Goal: Task Accomplishment & Management: Manage account settings

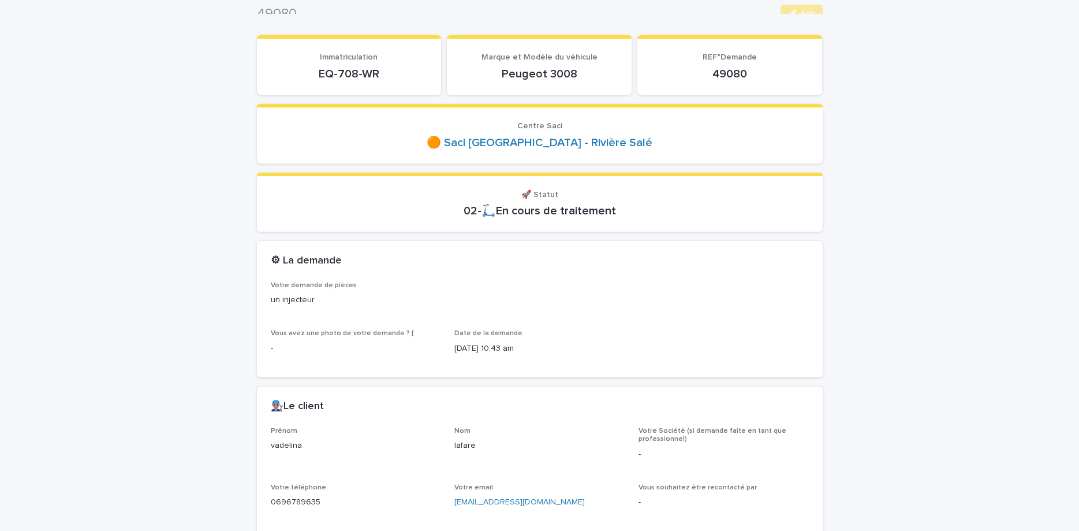
scroll to position [97, 0]
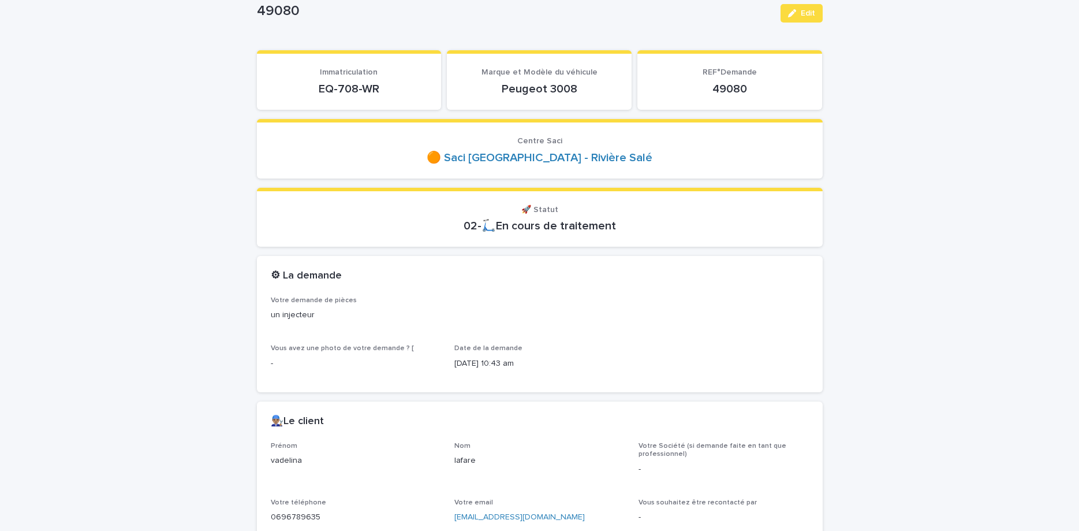
click at [348, 90] on p "EQ-708-WR" at bounding box center [349, 89] width 157 height 14
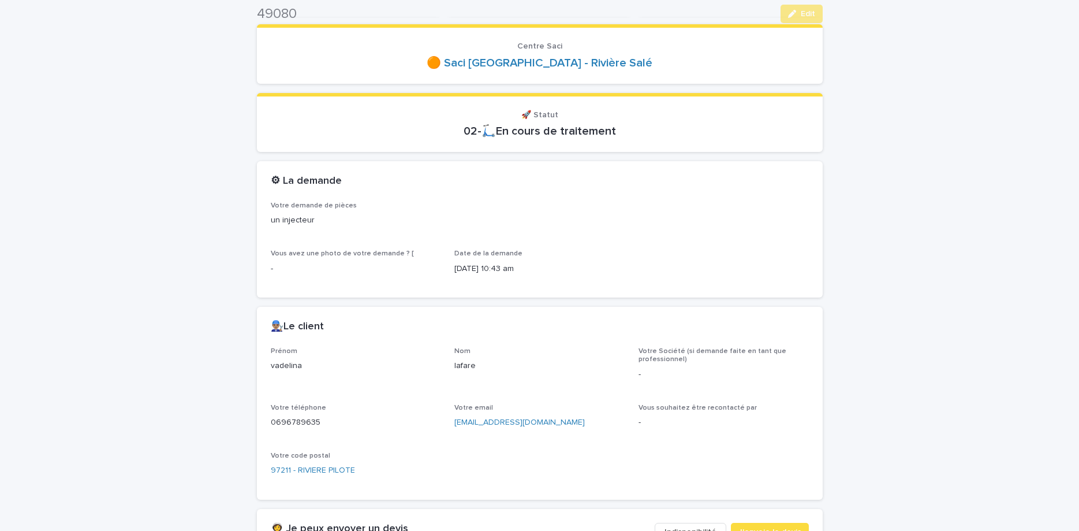
scroll to position [194, 0]
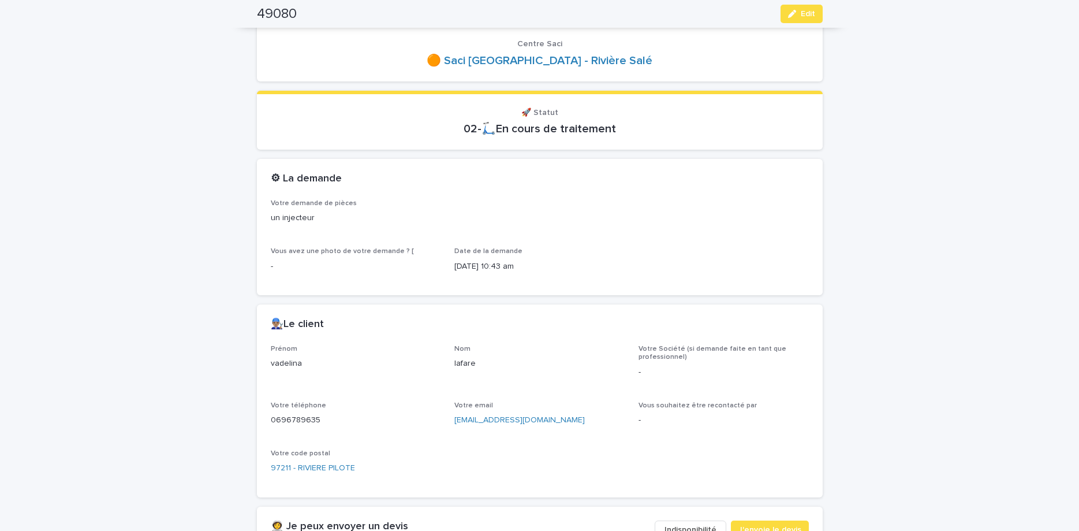
click at [277, 421] on p "0696789635" at bounding box center [356, 420] width 170 height 12
copy p "0696789635"
click at [795, 17] on icon "button" at bounding box center [792, 14] width 8 height 8
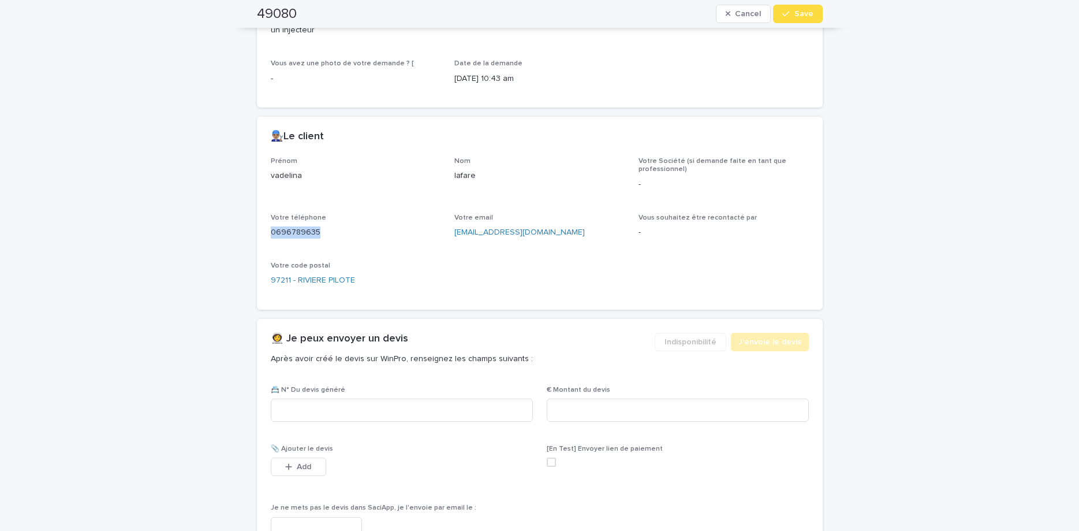
scroll to position [395, 0]
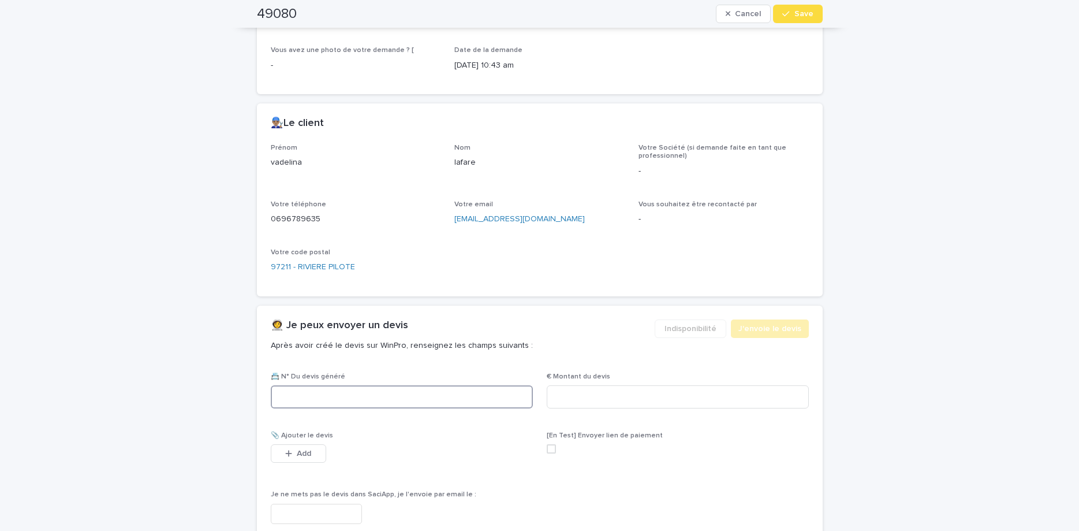
click at [409, 404] on input at bounding box center [402, 396] width 262 height 23
paste input "********"
type input "********"
click at [637, 390] on input at bounding box center [678, 396] width 262 height 23
type input "******"
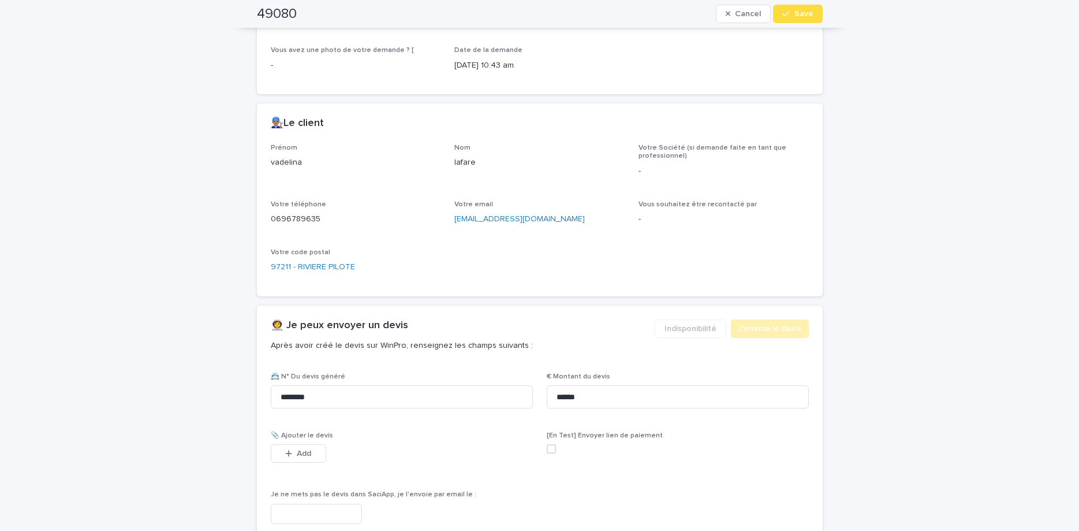
drag, startPoint x: 296, startPoint y: 451, endPoint x: 720, endPoint y: 247, distance: 470.8
click at [296, 448] on button "Add" at bounding box center [298, 453] width 55 height 18
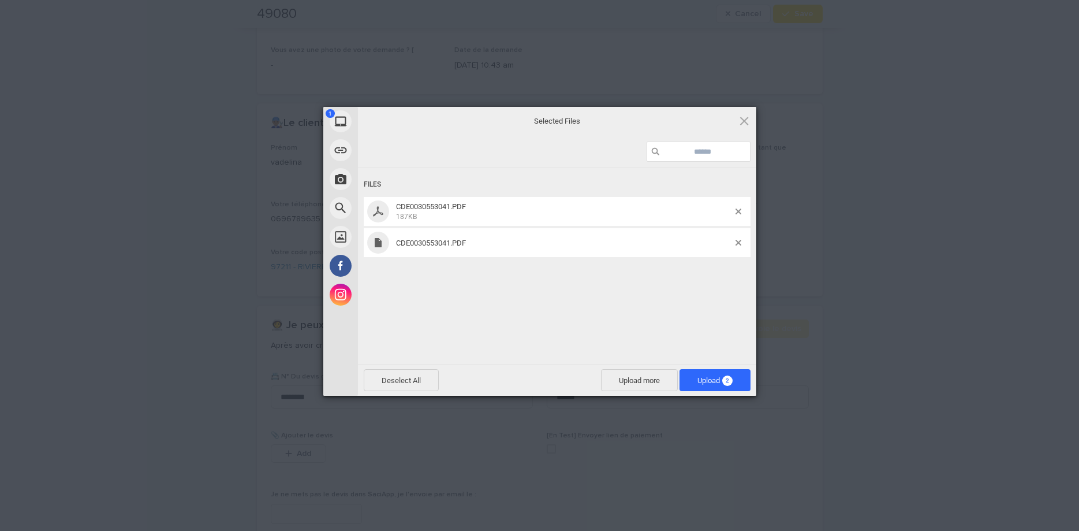
click at [663, 273] on div "Files CDE0030553041.PDF 187KB CDE0030553041.PDF" at bounding box center [557, 265] width 398 height 194
click at [736, 241] on span at bounding box center [739, 243] width 6 height 6
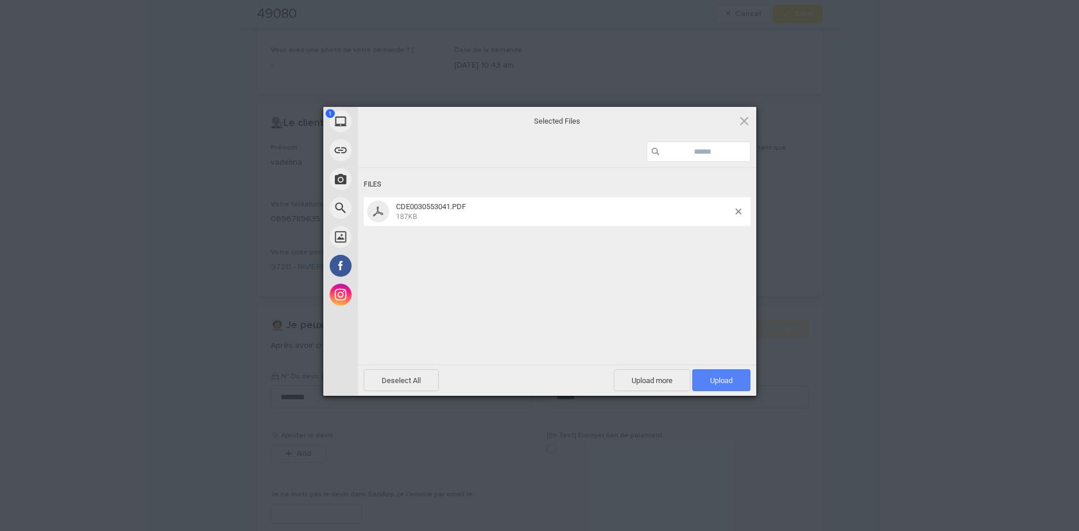
click at [742, 374] on span "Upload 1" at bounding box center [721, 380] width 58 height 22
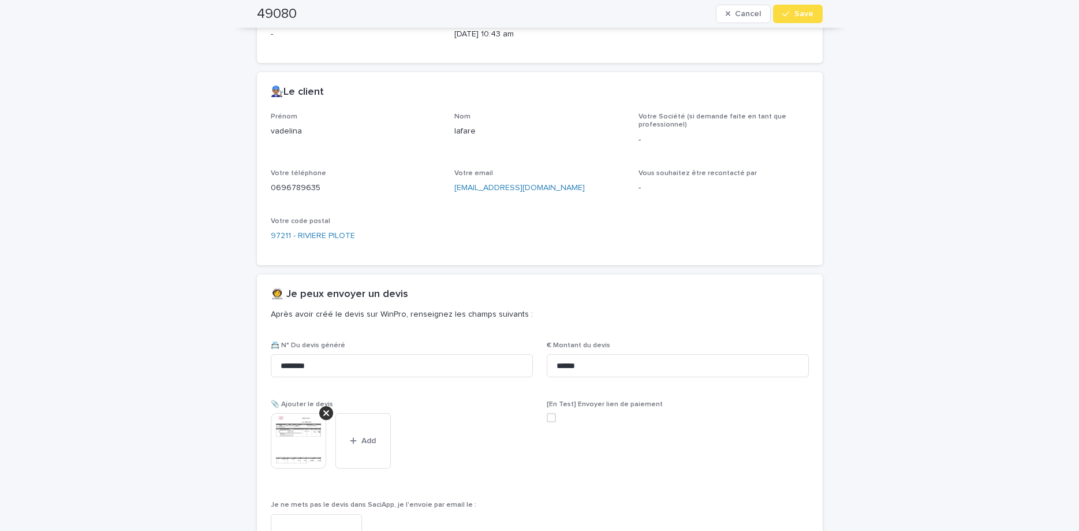
click at [799, 17] on span "Save" at bounding box center [803, 14] width 19 height 8
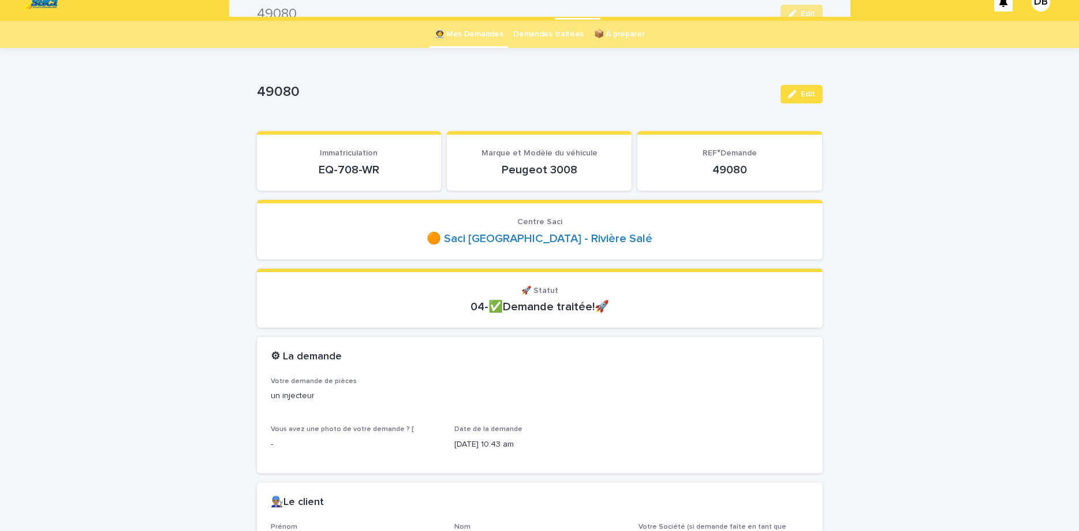
scroll to position [0, 0]
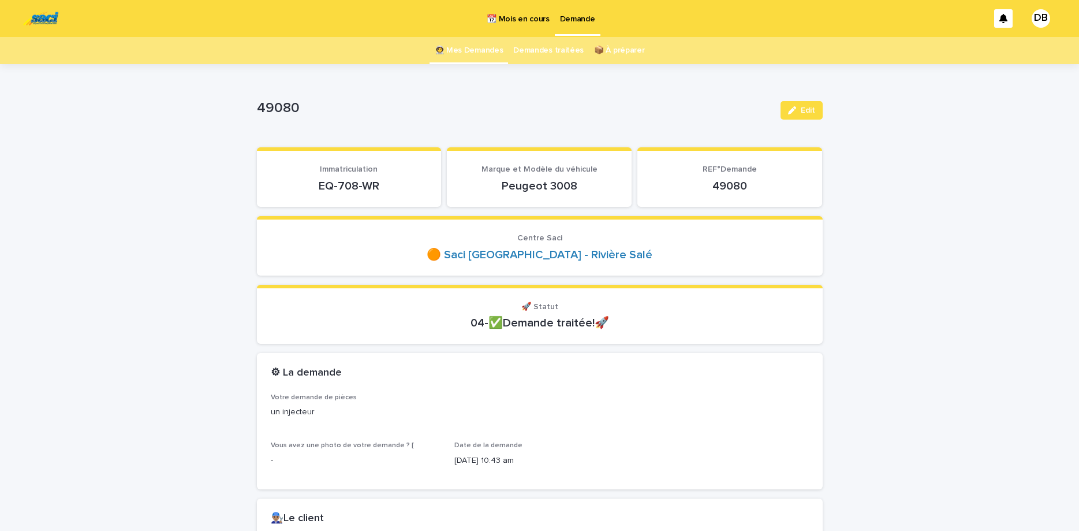
click at [473, 62] on link "👩‍🚀 Mes Demandes" at bounding box center [469, 50] width 69 height 27
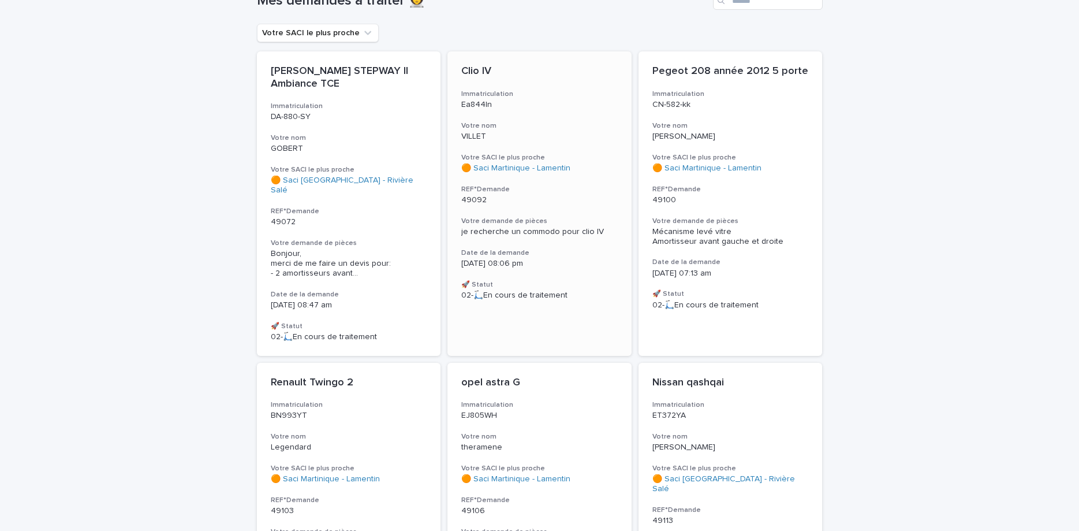
scroll to position [97, 0]
click at [520, 139] on p "VILLET" at bounding box center [539, 135] width 156 height 10
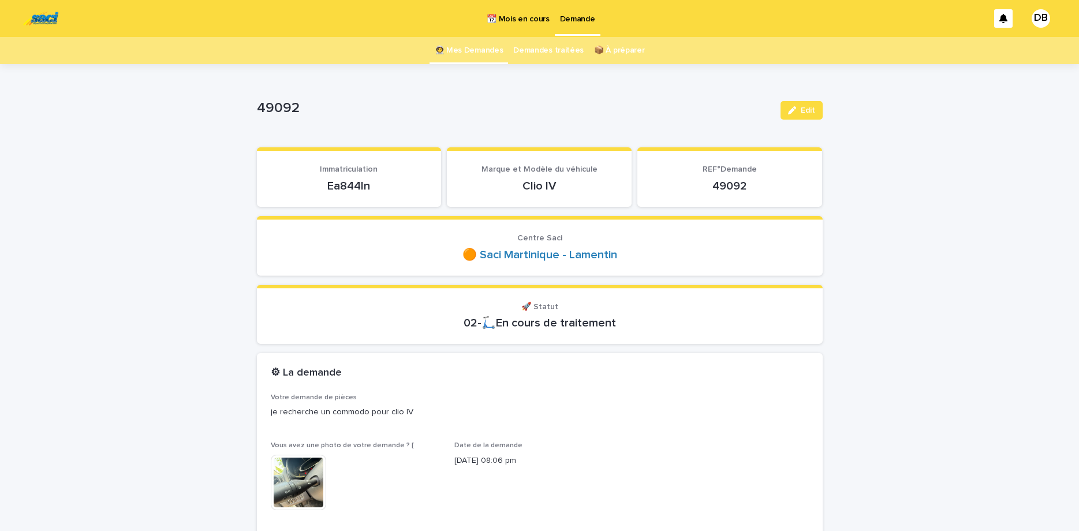
click at [332, 185] on p "Ea844ln" at bounding box center [349, 186] width 157 height 14
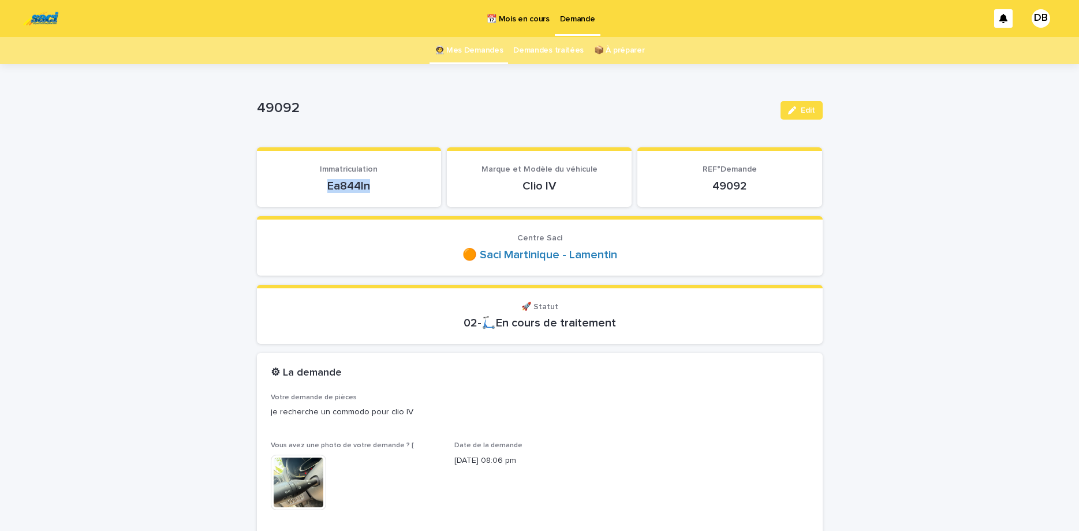
copy p "Ea844ln"
click at [295, 511] on div at bounding box center [300, 483] width 58 height 58
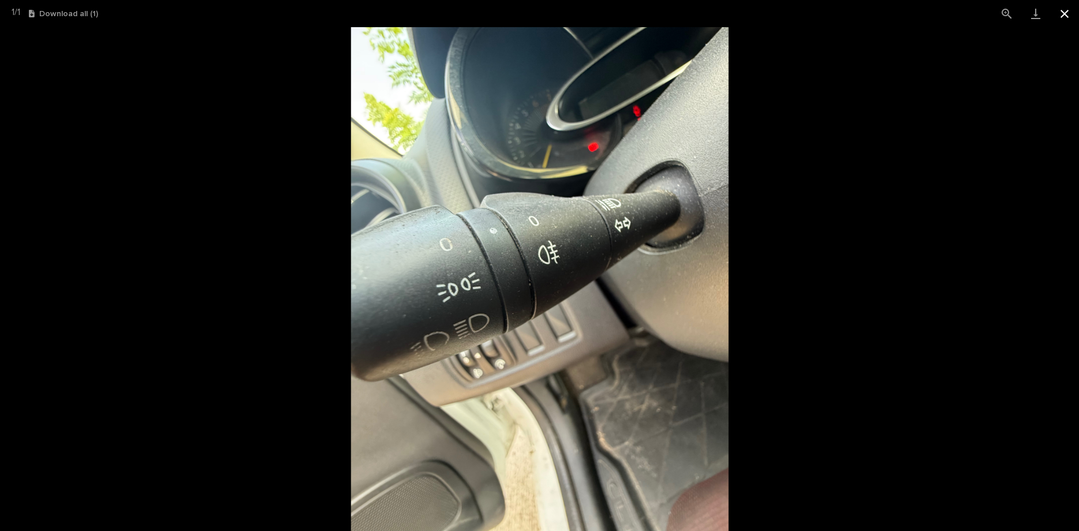
click at [1062, 19] on button "Close gallery" at bounding box center [1064, 13] width 29 height 27
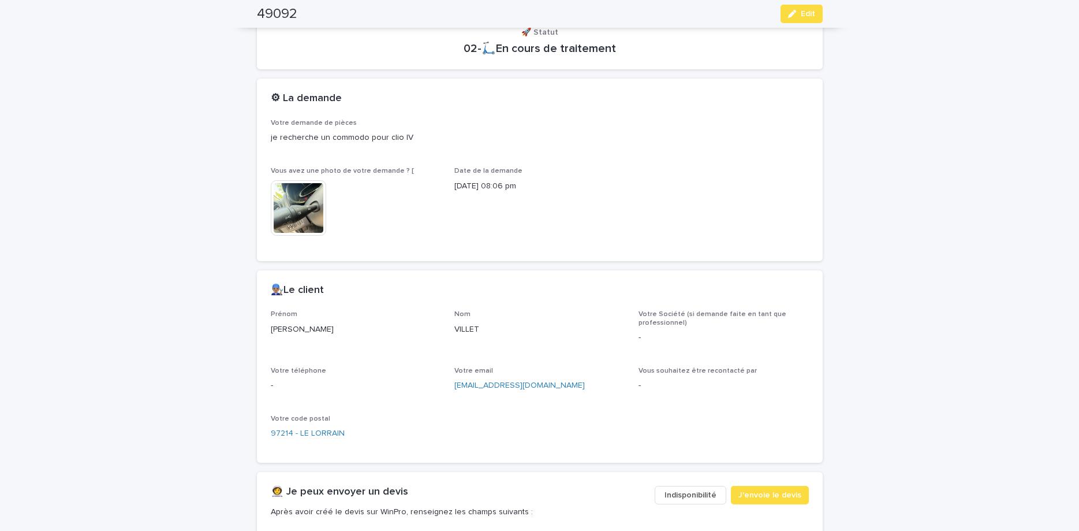
scroll to position [291, 0]
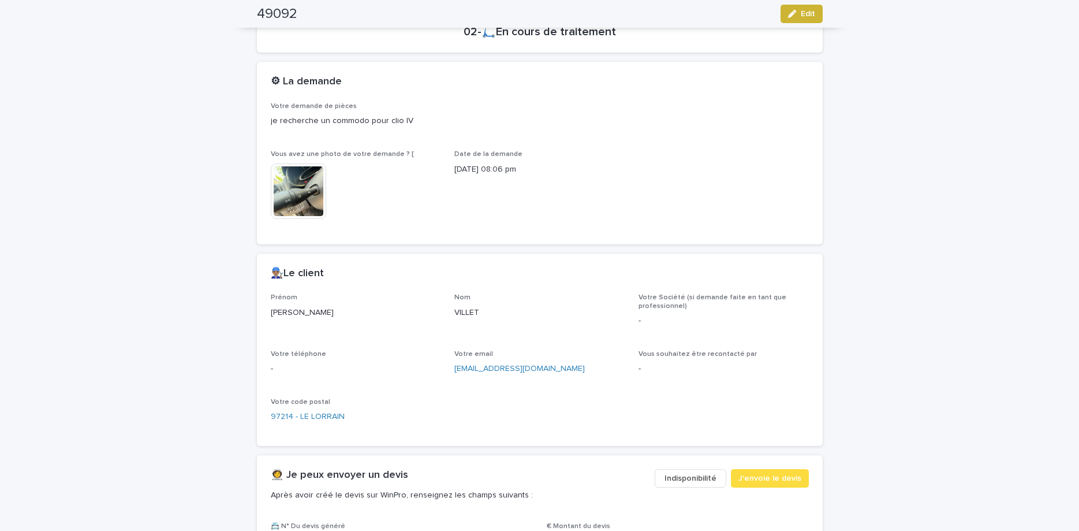
click at [803, 11] on span "Edit" at bounding box center [808, 14] width 14 height 8
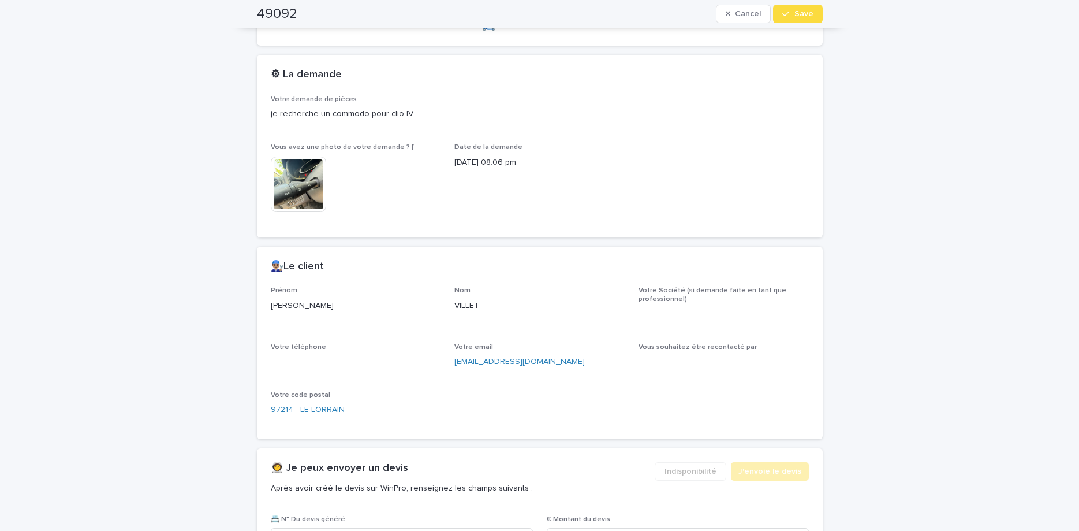
scroll to position [443, 0]
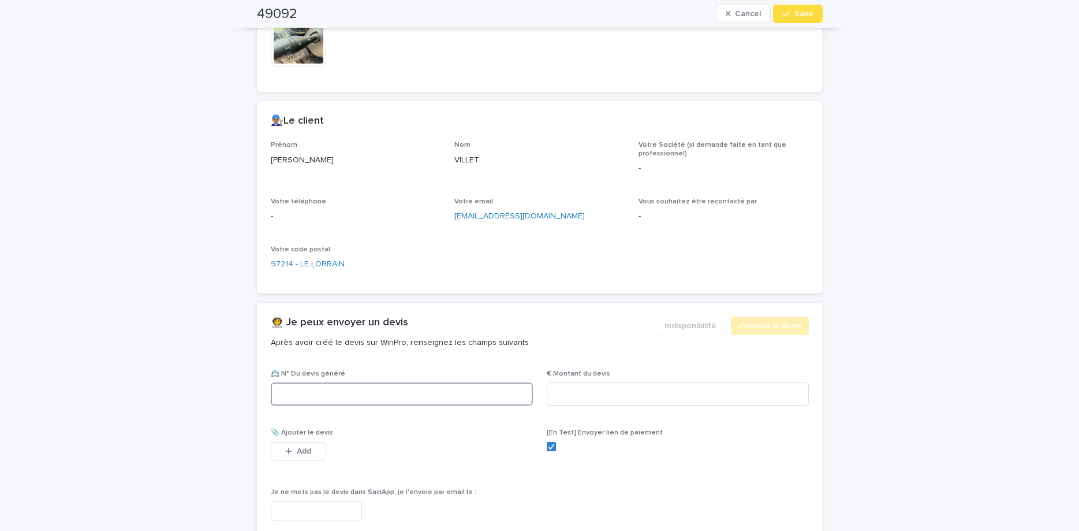
click at [404, 394] on input at bounding box center [402, 393] width 262 height 23
paste input "********"
type input "********"
click at [677, 372] on p "€ Montant du devis" at bounding box center [678, 373] width 262 height 8
click at [692, 397] on input at bounding box center [678, 393] width 262 height 23
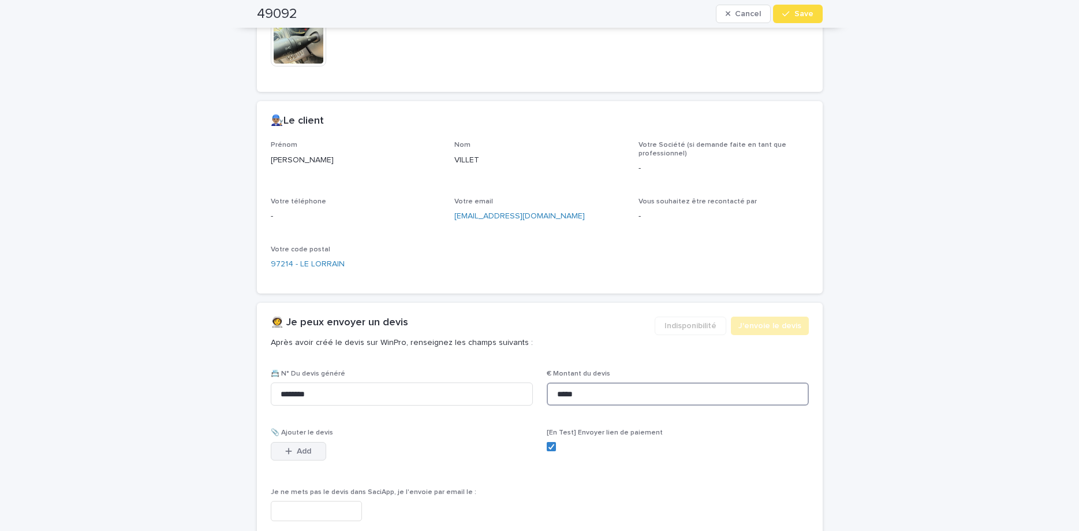
type input "*****"
click at [310, 445] on button "Add" at bounding box center [298, 451] width 55 height 18
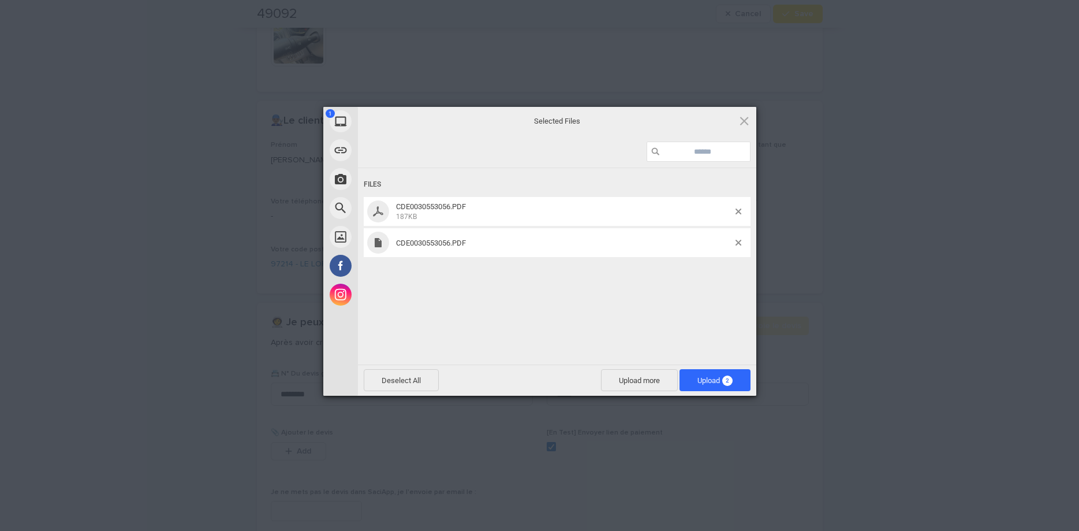
click at [574, 329] on div "Files CDE0030553056.PDF 187KB CDE0030553056.PDF" at bounding box center [557, 265] width 398 height 194
click at [740, 240] on div "CDE0030553056.PDF" at bounding box center [557, 242] width 387 height 29
click at [736, 241] on span at bounding box center [739, 243] width 6 height 6
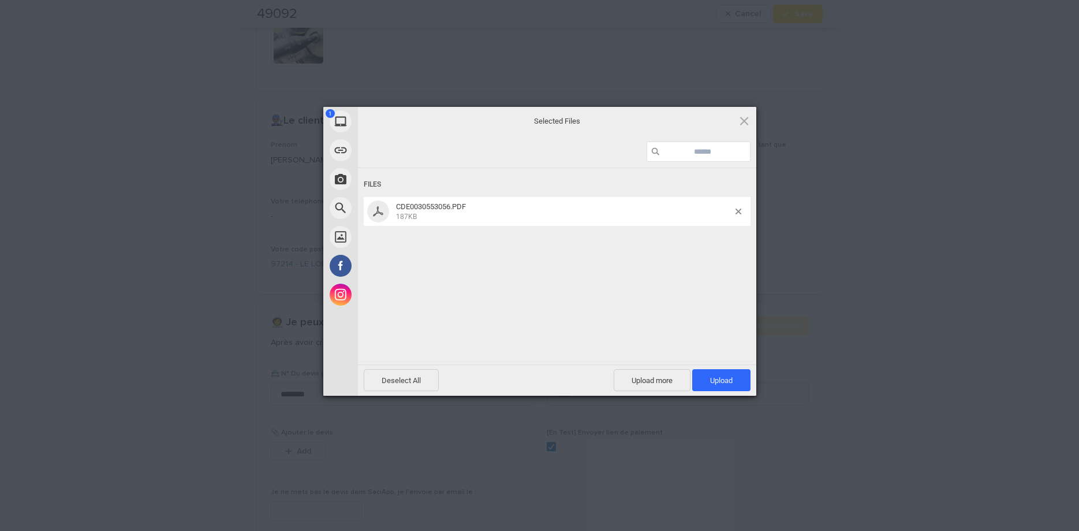
drag, startPoint x: 712, startPoint y: 376, endPoint x: 752, endPoint y: 298, distance: 86.8
click at [712, 375] on span "Upload 1" at bounding box center [721, 380] width 58 height 22
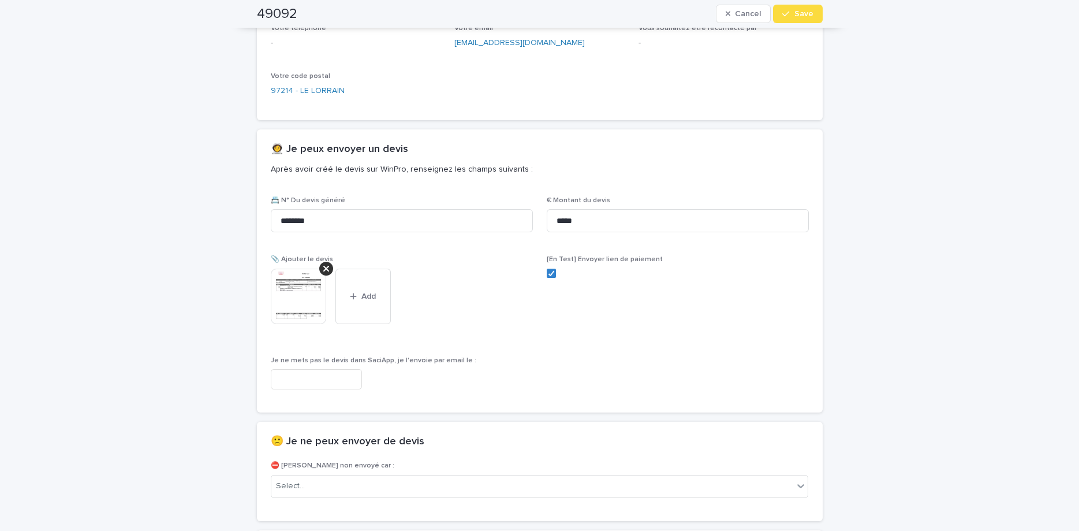
click at [801, 13] on span "Save" at bounding box center [803, 14] width 19 height 8
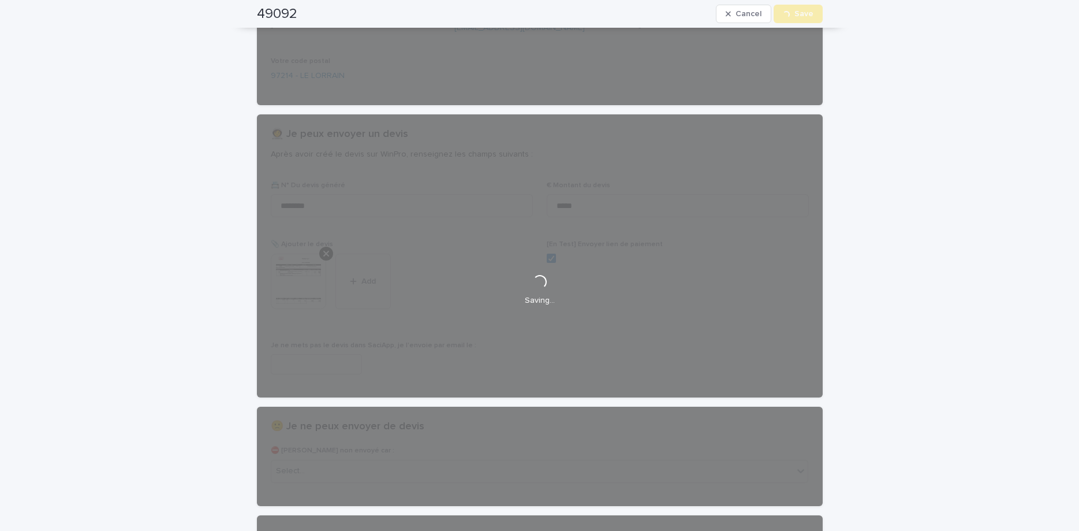
scroll to position [0, 0]
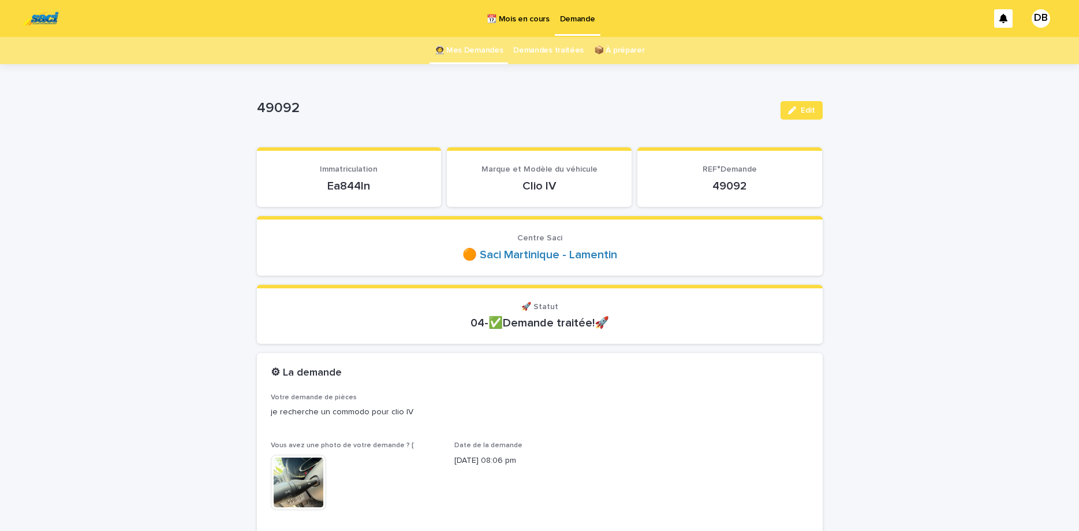
click at [457, 53] on link "👩‍🚀 Mes Demandes" at bounding box center [469, 50] width 69 height 27
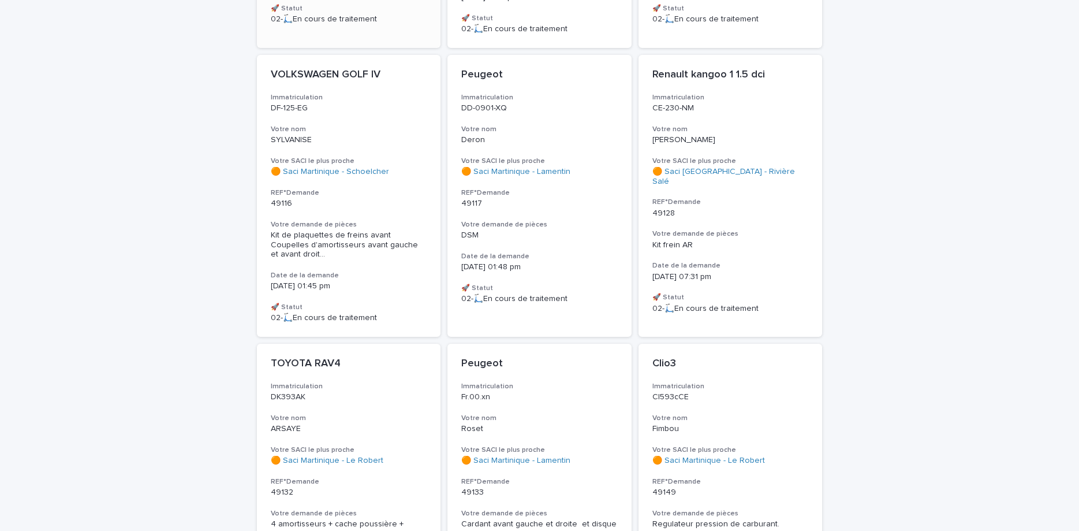
scroll to position [630, 0]
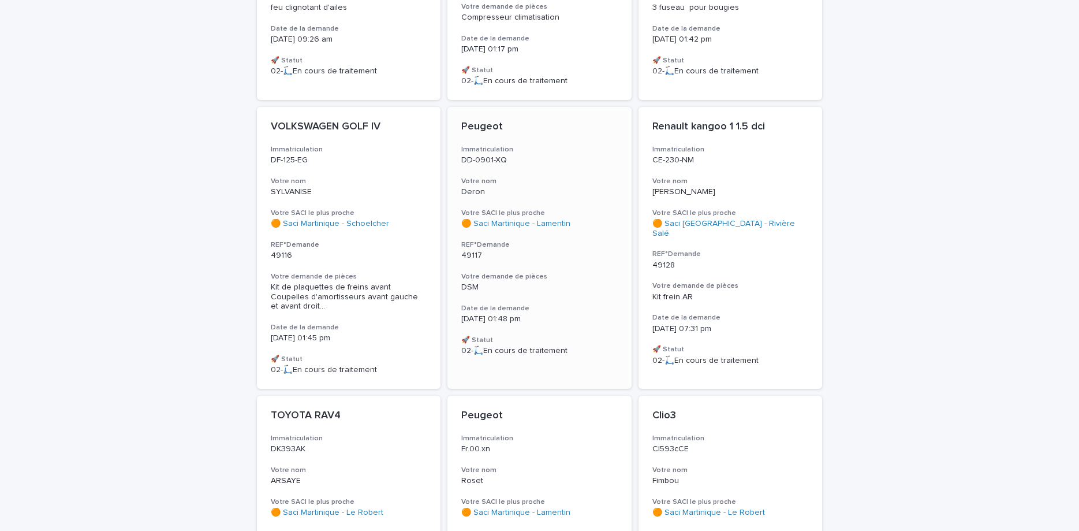
click at [519, 155] on div "Peugeot Immatriculation DD-0901-XQ Votre nom Deron Votre SACI le plus proche 🟠 …" at bounding box center [539, 238] width 184 height 263
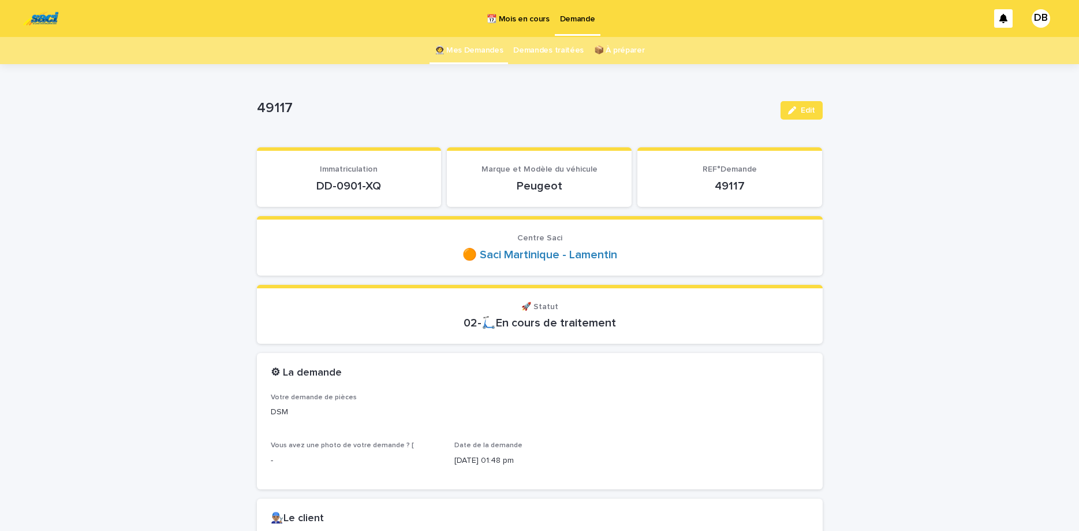
click at [333, 186] on p "DD-0901-XQ" at bounding box center [349, 186] width 157 height 14
click at [811, 111] on span "Edit" at bounding box center [808, 110] width 14 height 8
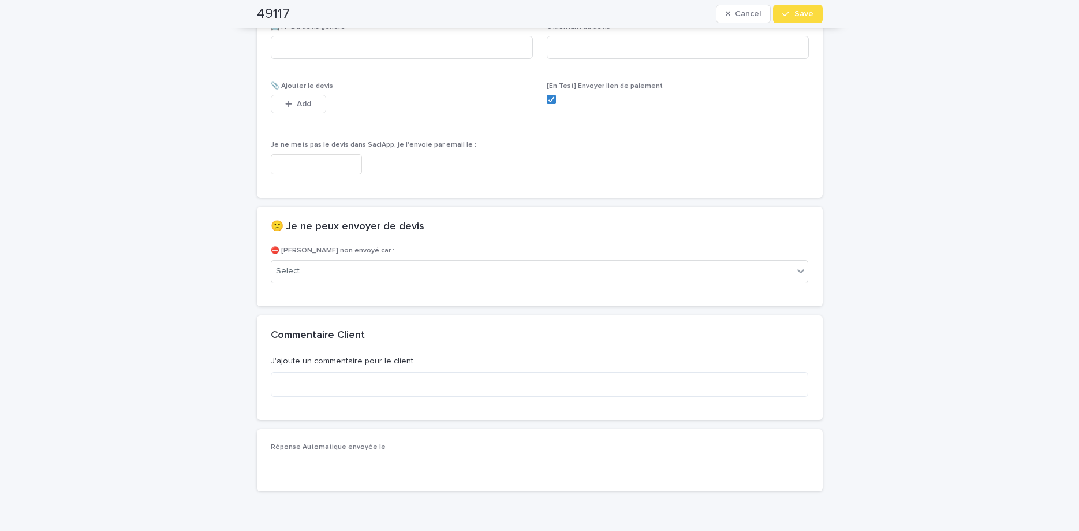
scroll to position [772, 0]
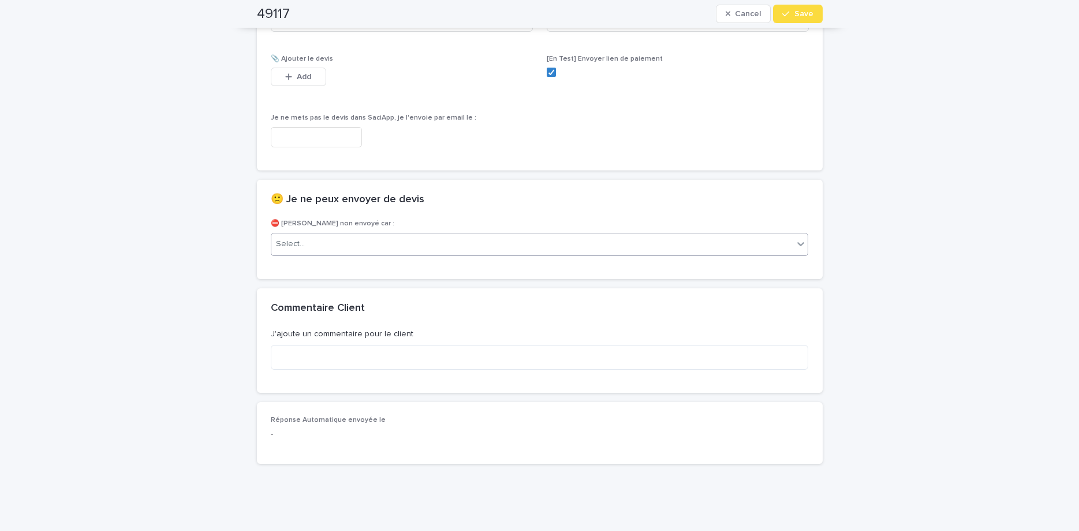
click at [562, 241] on div "Select..." at bounding box center [532, 243] width 522 height 19
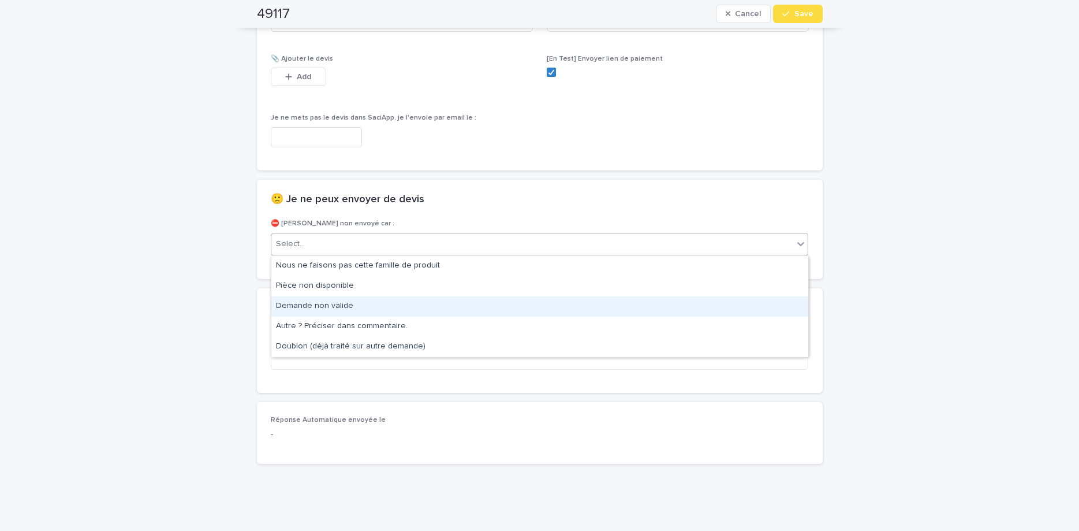
click at [532, 307] on div "Demande non valide" at bounding box center [539, 306] width 537 height 20
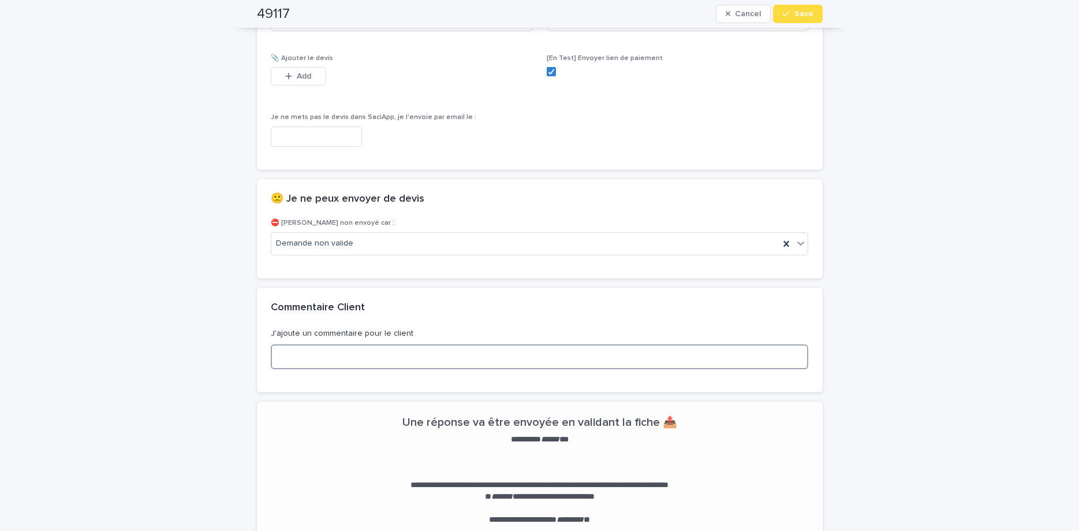
drag, startPoint x: 551, startPoint y: 352, endPoint x: 557, endPoint y: 355, distance: 6.5
click at [557, 355] on textarea at bounding box center [540, 356] width 538 height 25
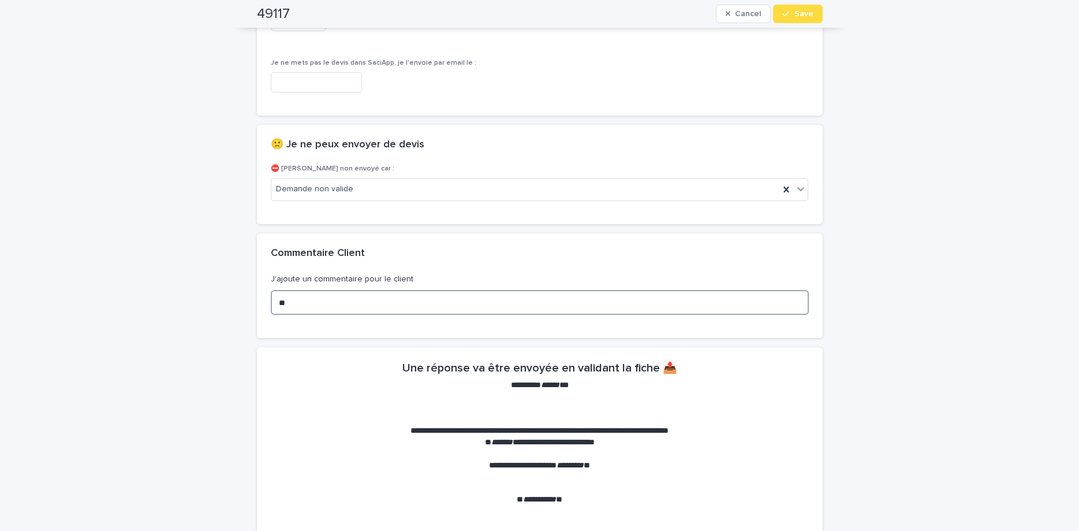
scroll to position [826, 0]
type textarea "**********"
click at [783, 13] on button "Save" at bounding box center [797, 14] width 49 height 18
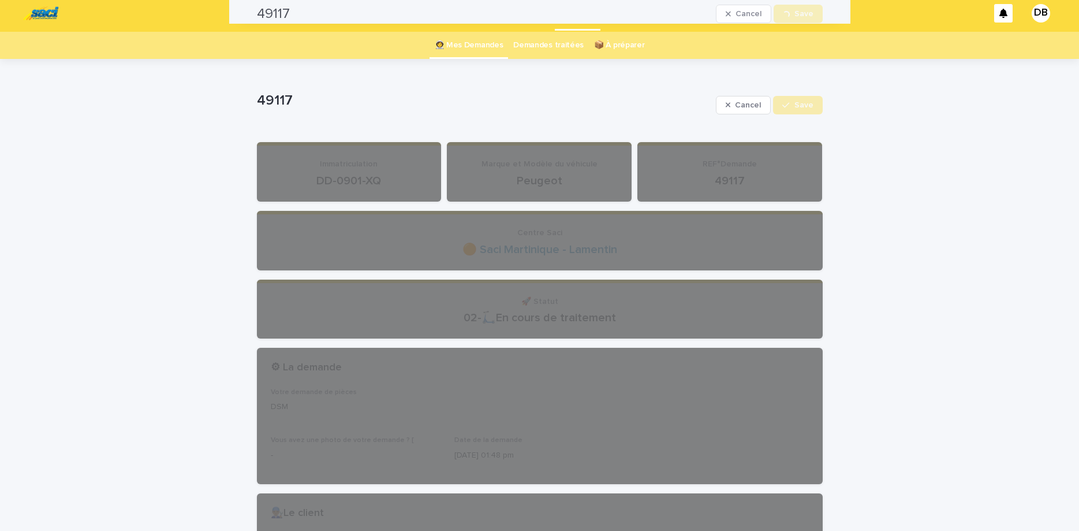
scroll to position [0, 0]
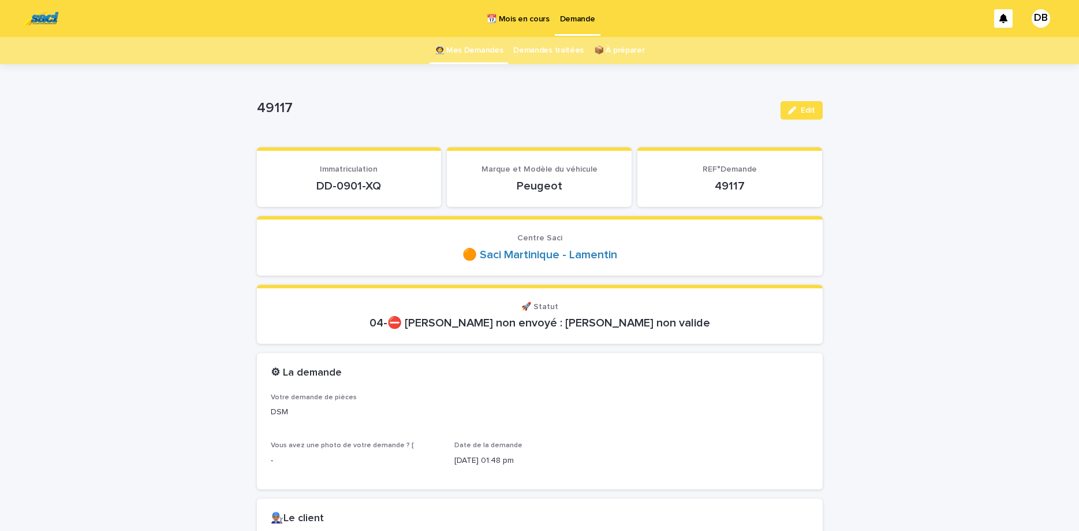
click at [471, 54] on link "👩‍🚀 Mes Demandes" at bounding box center [469, 50] width 69 height 27
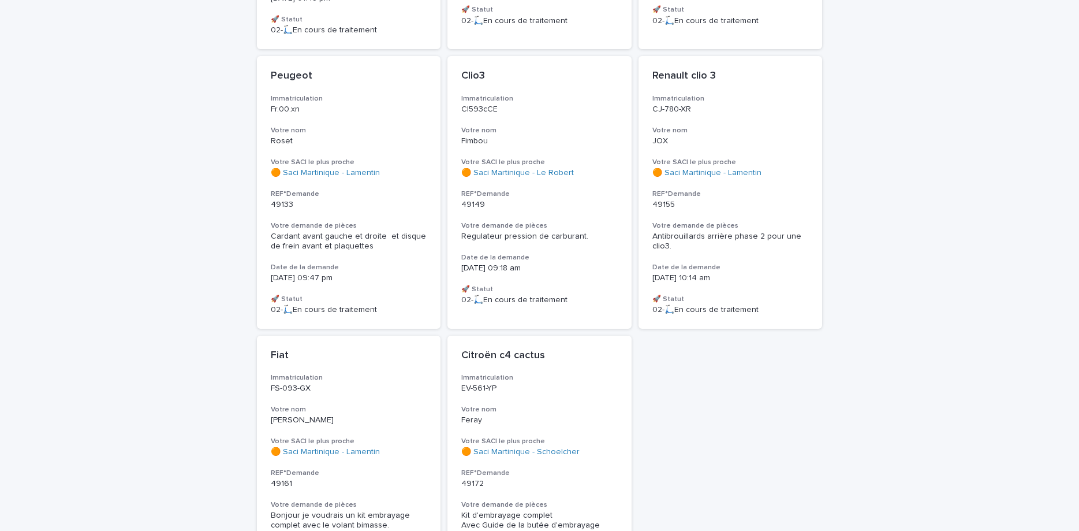
scroll to position [1018, 0]
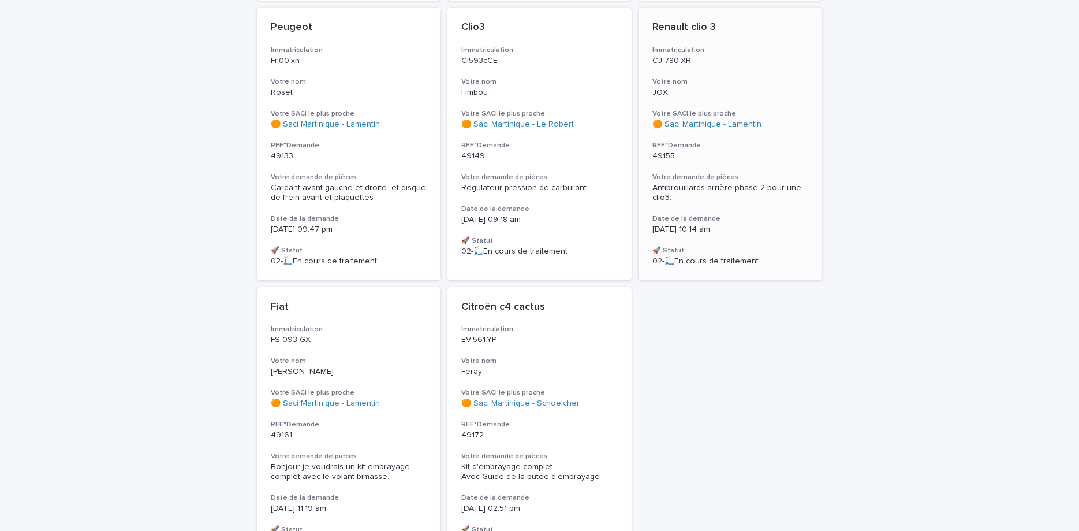
click at [787, 224] on div "Renault clio 3 Immatriculation CJ-780-XR Votre nom JOX Votre SACI le plus proch…" at bounding box center [731, 144] width 184 height 272
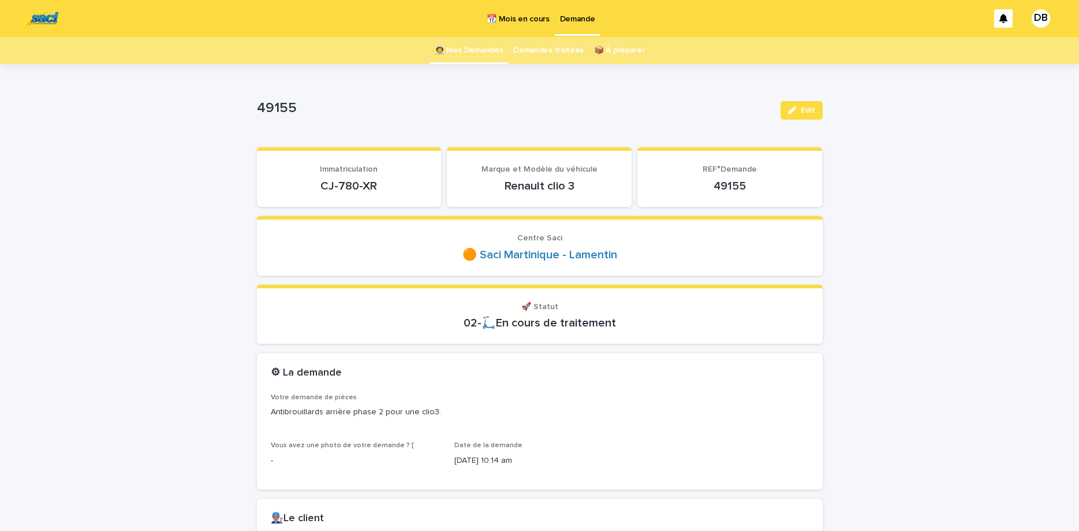
click at [351, 179] on p "CJ-780-XR" at bounding box center [349, 186] width 157 height 14
click at [346, 184] on p "CJ-780-XR" at bounding box center [349, 186] width 157 height 14
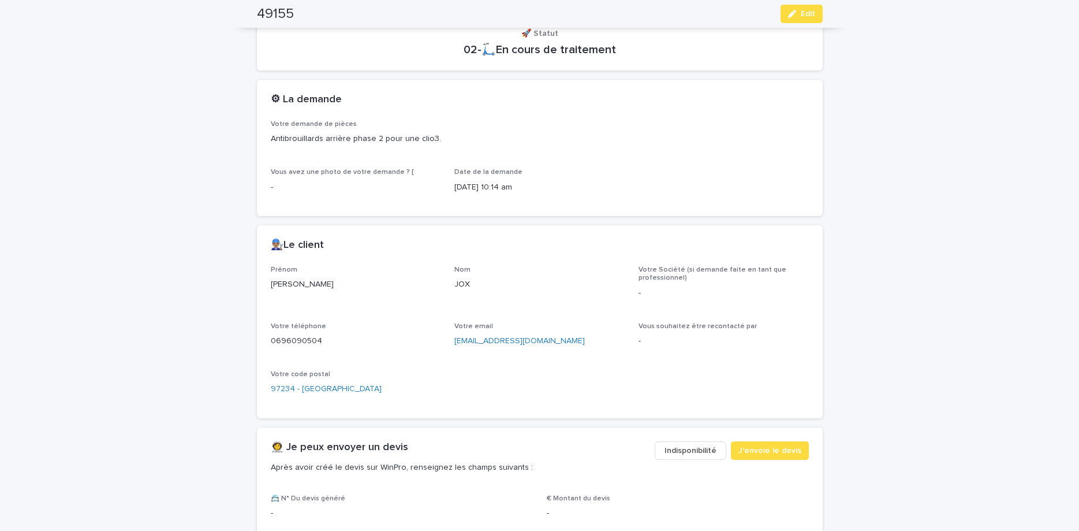
scroll to position [291, 0]
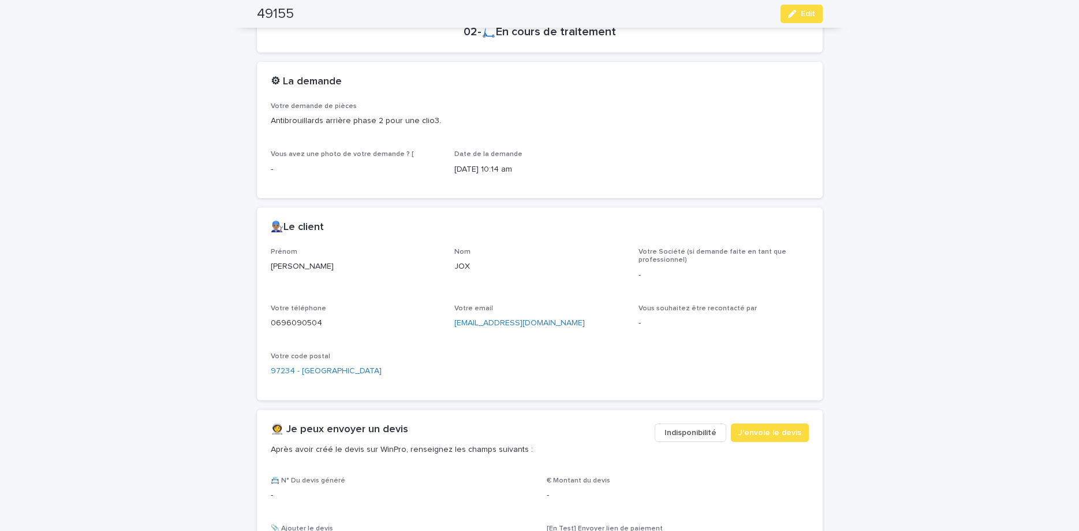
click at [288, 322] on p "0696090504" at bounding box center [356, 323] width 170 height 12
copy p "0696090504"
click at [806, 13] on span "Edit" at bounding box center [808, 14] width 14 height 8
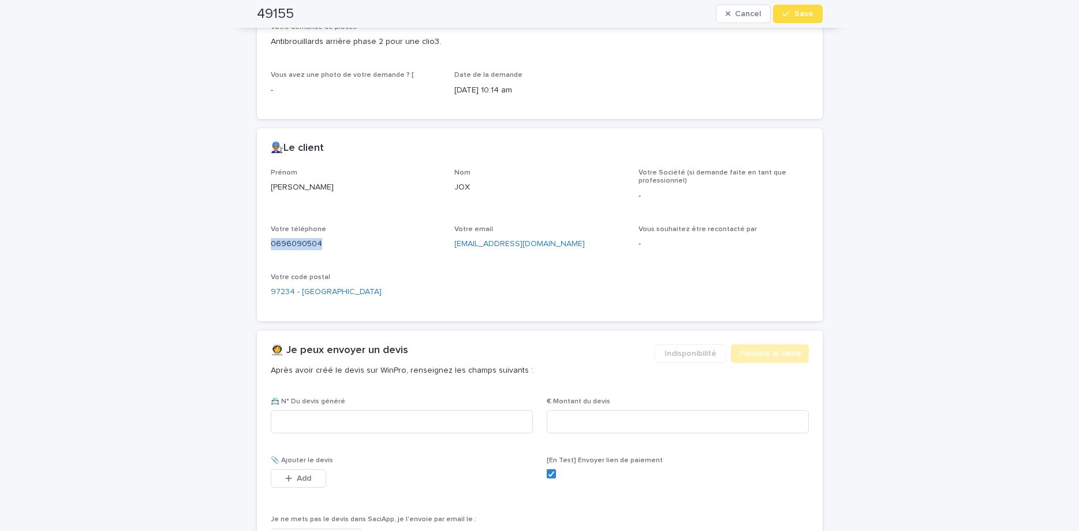
scroll to position [485, 0]
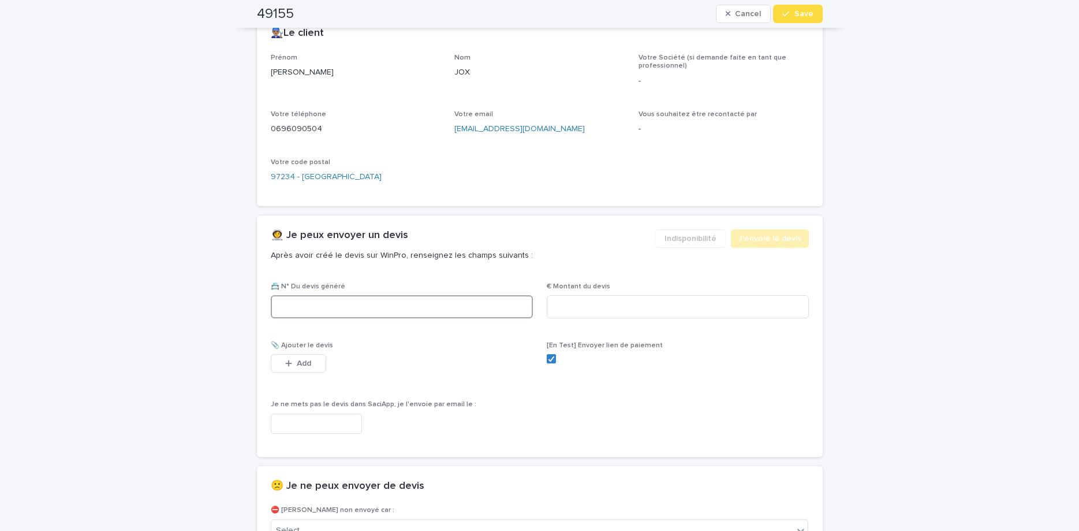
click at [460, 297] on input at bounding box center [402, 306] width 262 height 23
paste input "********"
type input "********"
click at [555, 309] on input at bounding box center [678, 306] width 262 height 23
type input "*****"
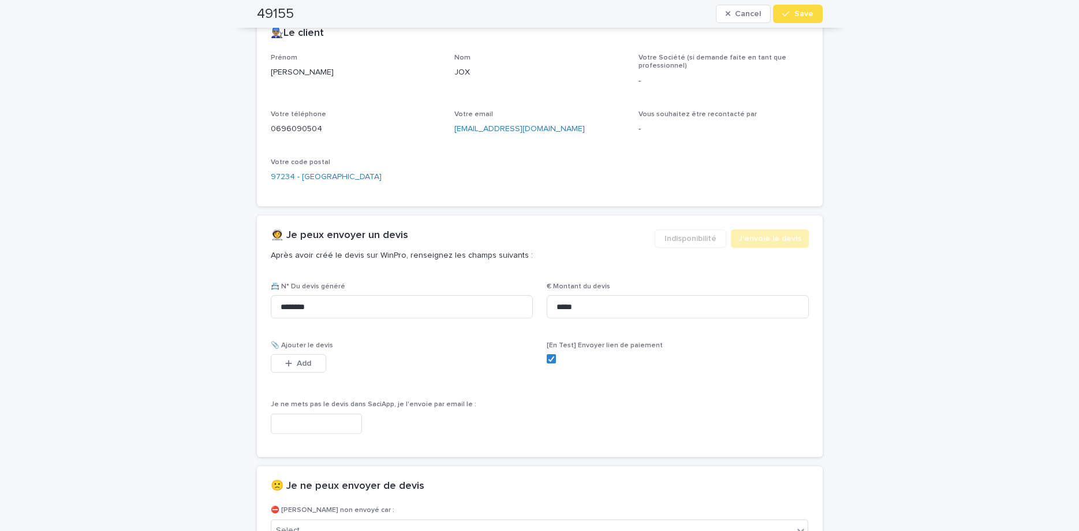
click at [293, 374] on div "Add" at bounding box center [298, 365] width 55 height 23
click at [315, 367] on button "Add" at bounding box center [298, 363] width 55 height 18
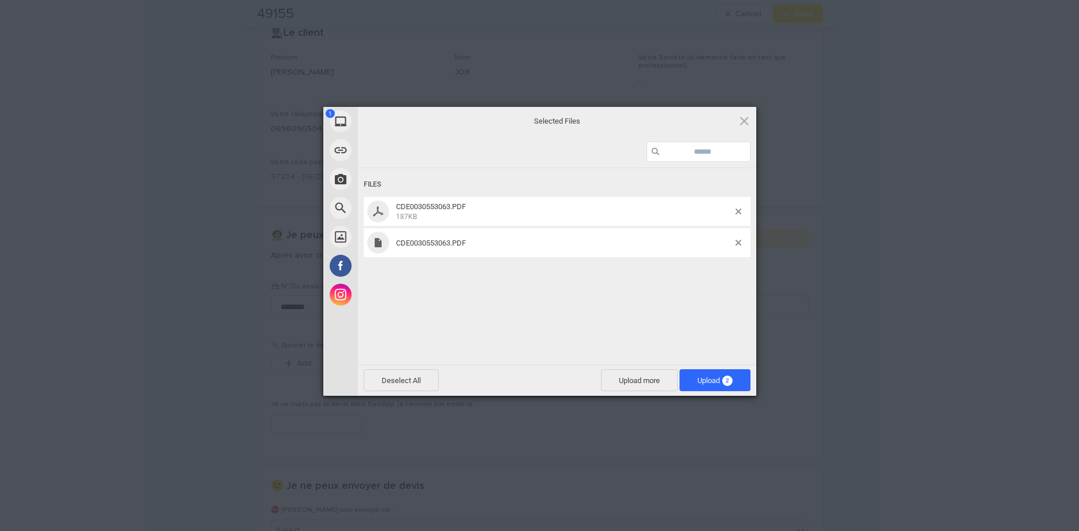
drag, startPoint x: 625, startPoint y: 288, endPoint x: 633, endPoint y: 283, distance: 8.5
click at [628, 286] on div "Files CDE0030553063.PDF 187KB CDE0030553063.PDF" at bounding box center [557, 265] width 398 height 194
click at [740, 244] on span at bounding box center [739, 243] width 6 height 6
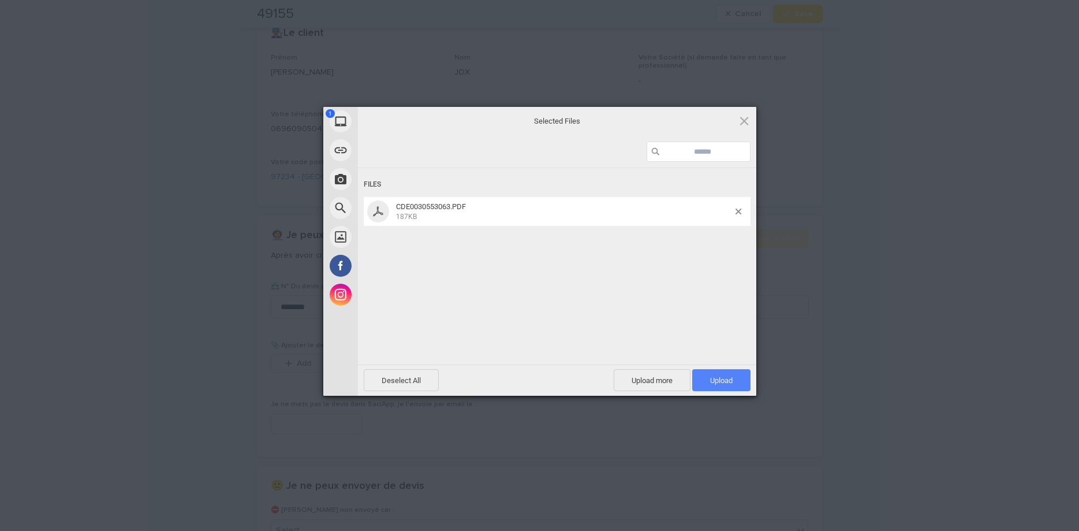
click at [715, 372] on span "Upload 1" at bounding box center [721, 380] width 58 height 22
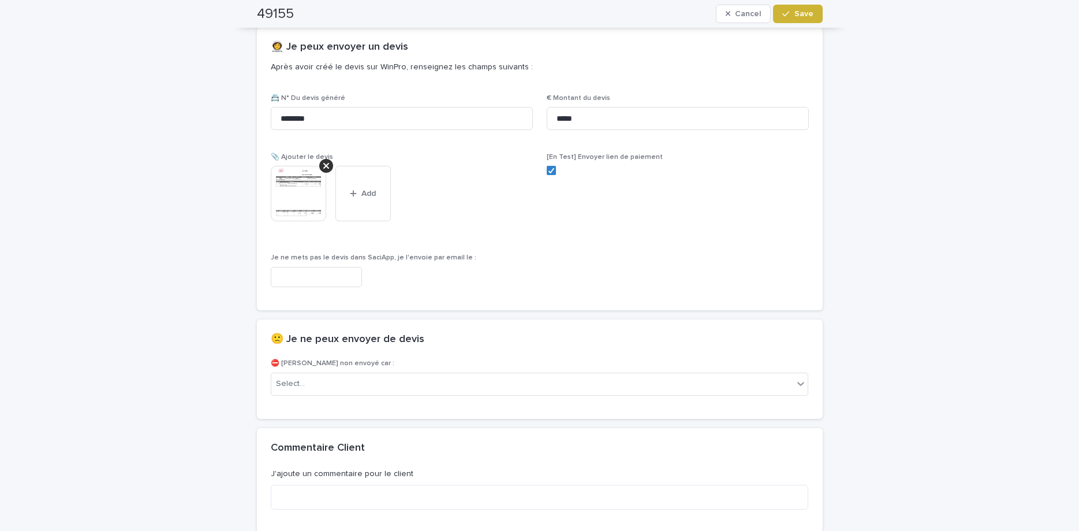
click at [802, 19] on button "Save" at bounding box center [797, 14] width 49 height 18
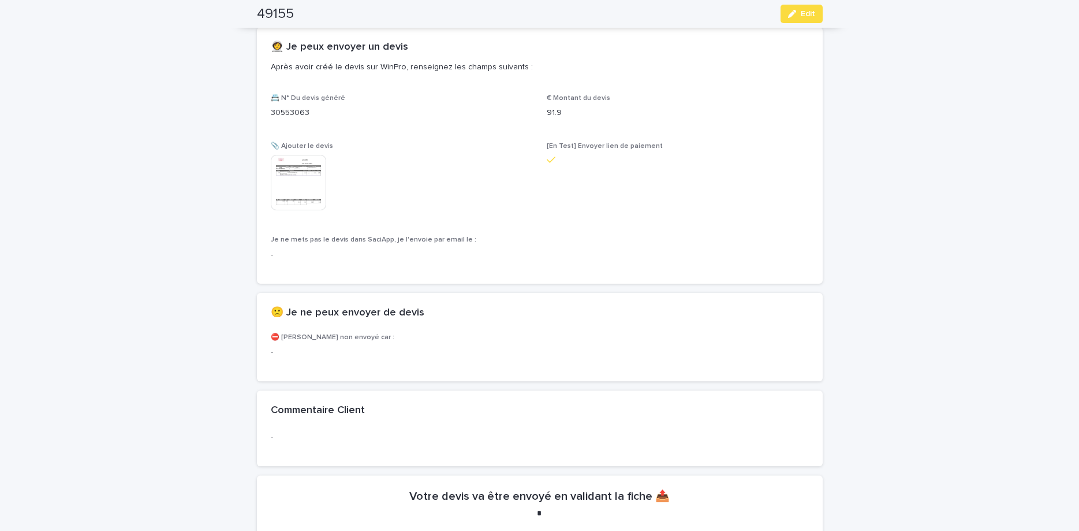
scroll to position [640, 0]
